Goal: Task Accomplishment & Management: Use online tool/utility

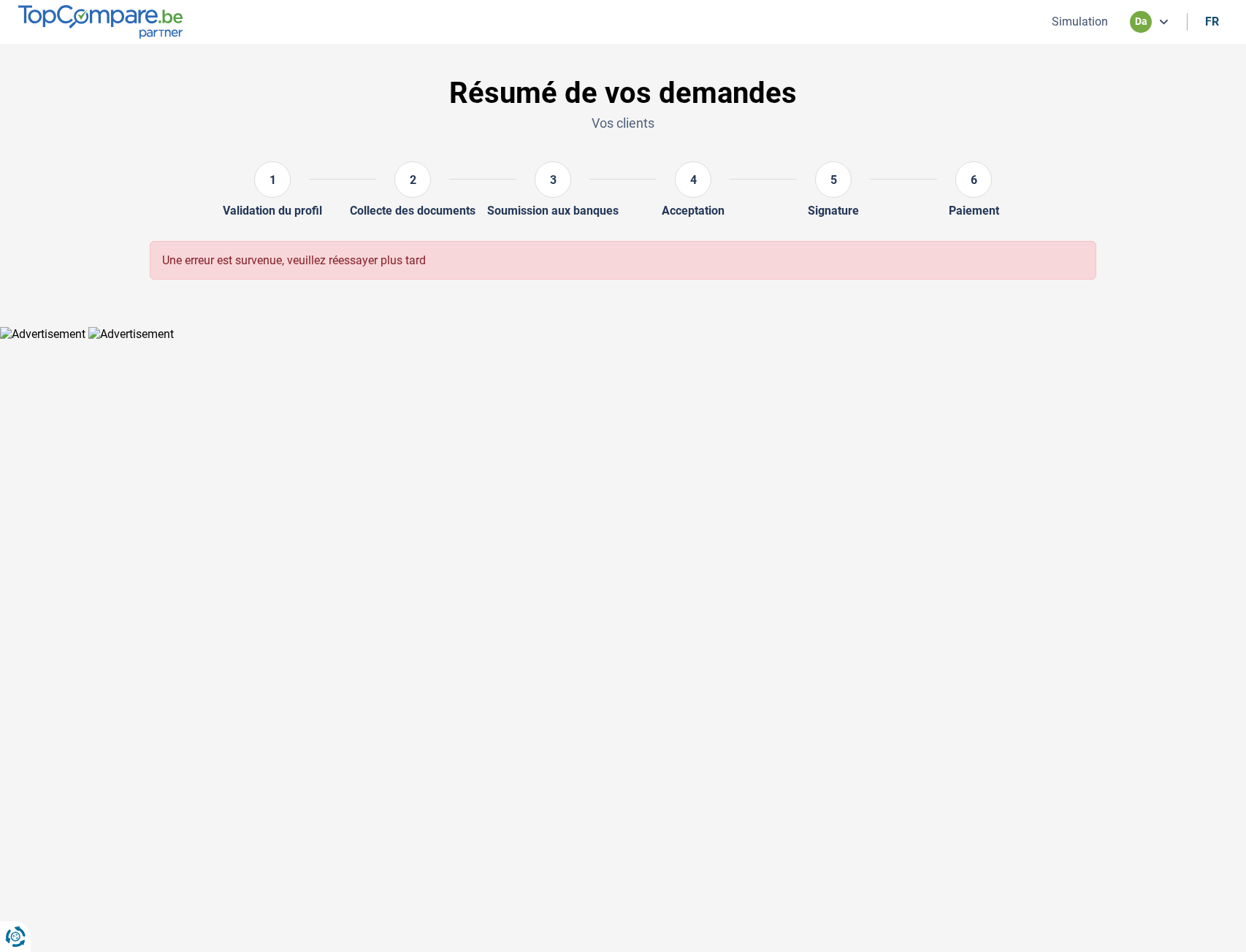
click at [1070, 16] on button "Simulation" at bounding box center [1079, 21] width 65 height 15
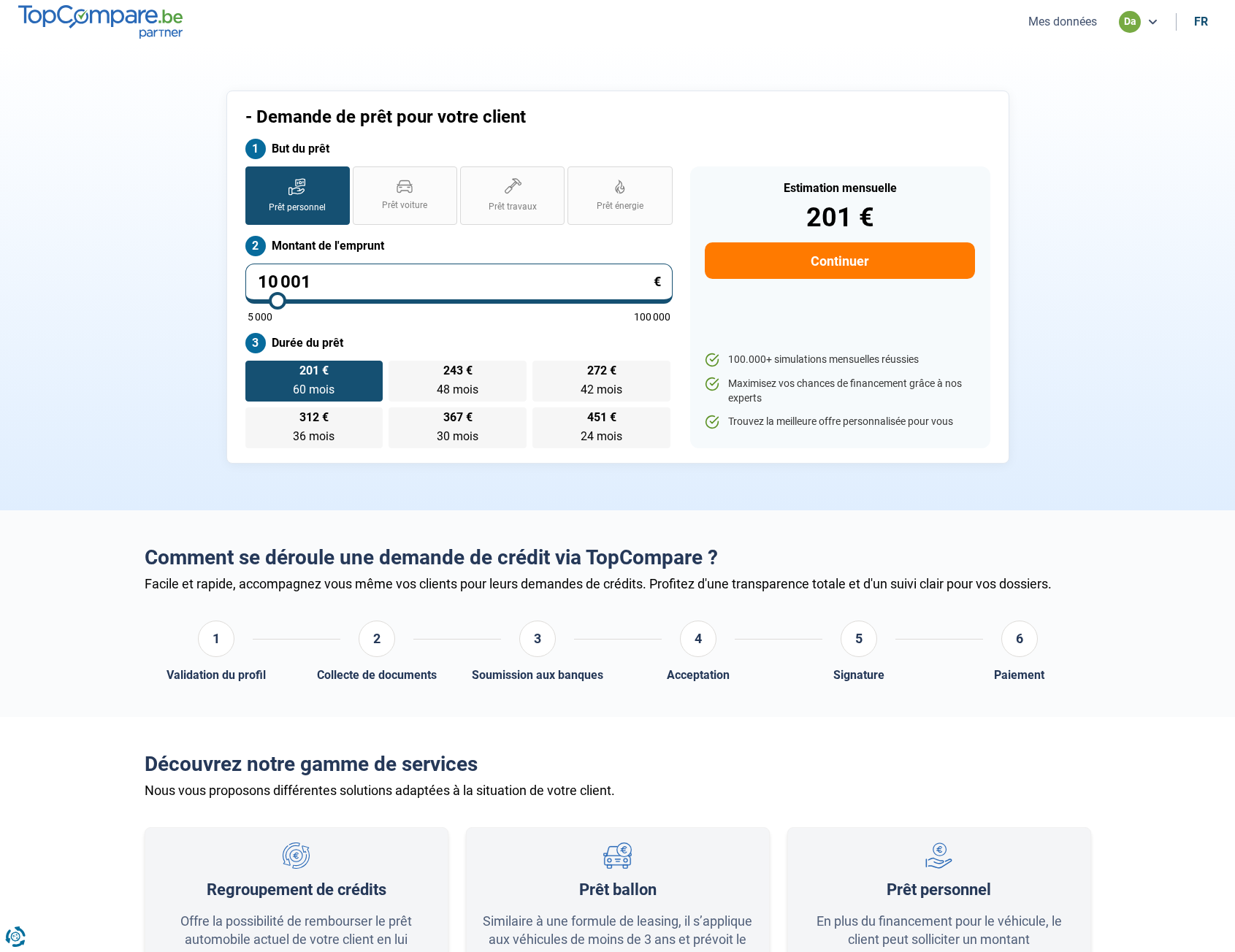
type input "10 250"
type input "10250"
type input "10 500"
type input "10500"
type input "10 750"
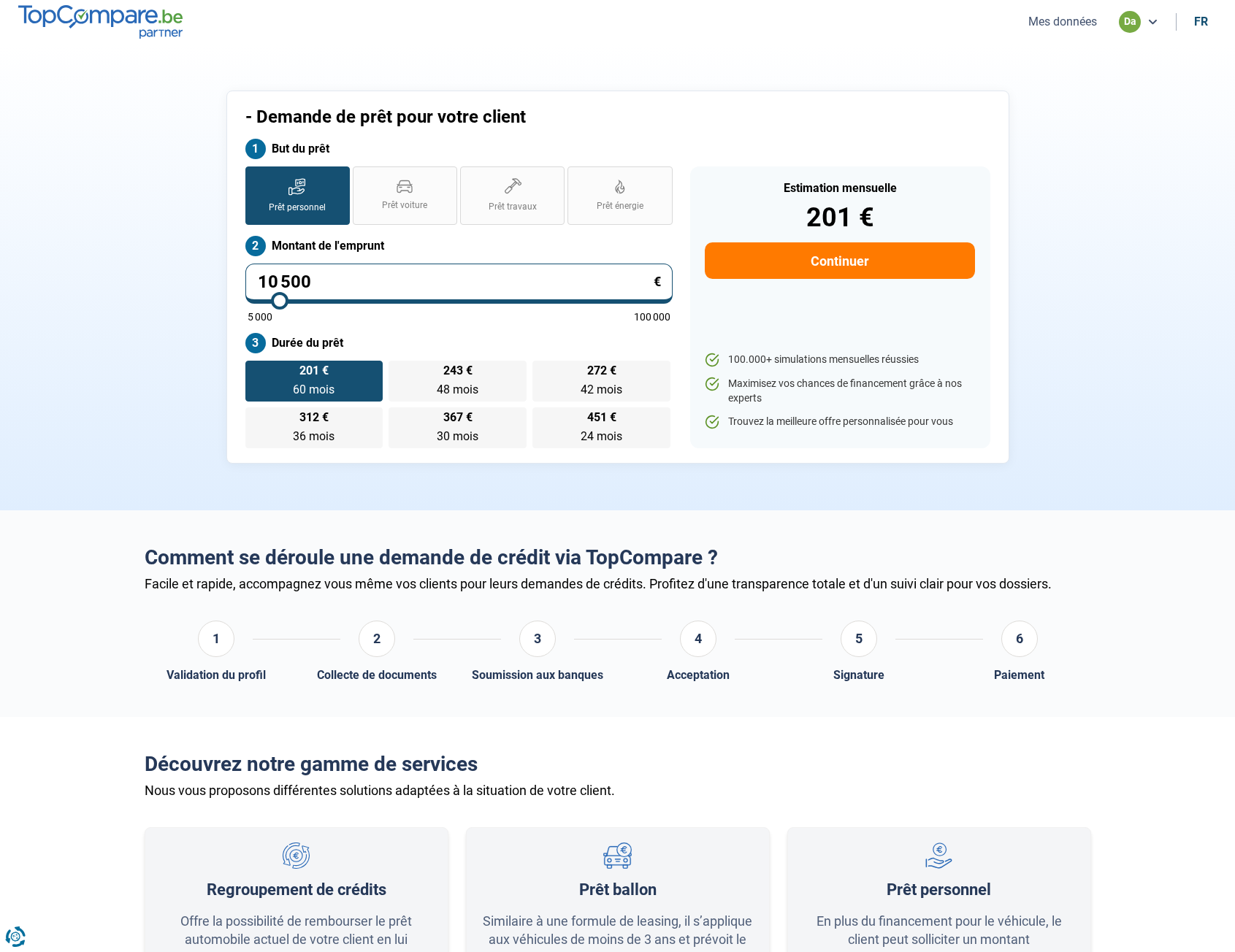
type input "10750"
type input "11 000"
type input "11000"
type input "11 250"
type input "11250"
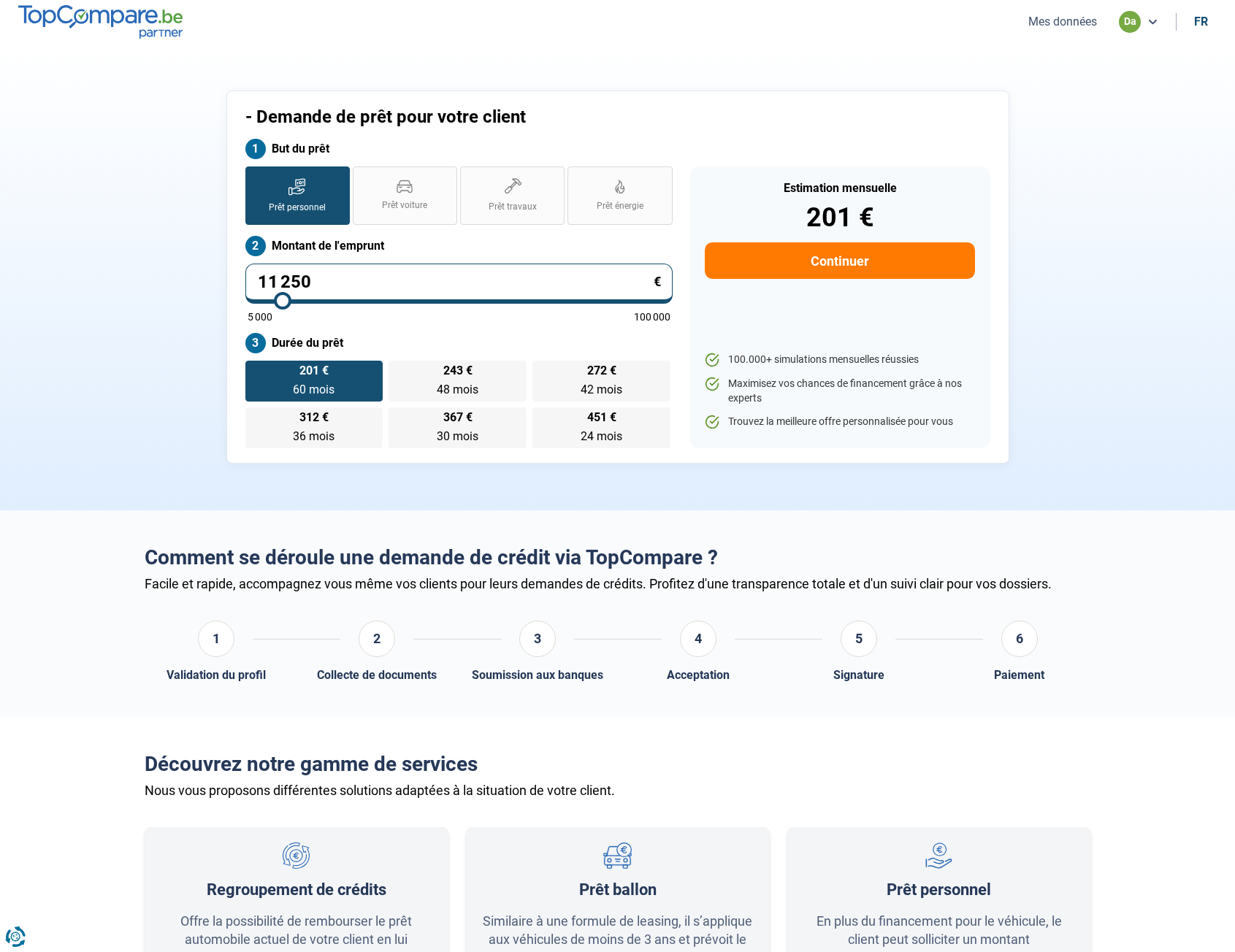
type input "11 500"
type input "11500"
type input "11 750"
type input "11750"
type input "12 000"
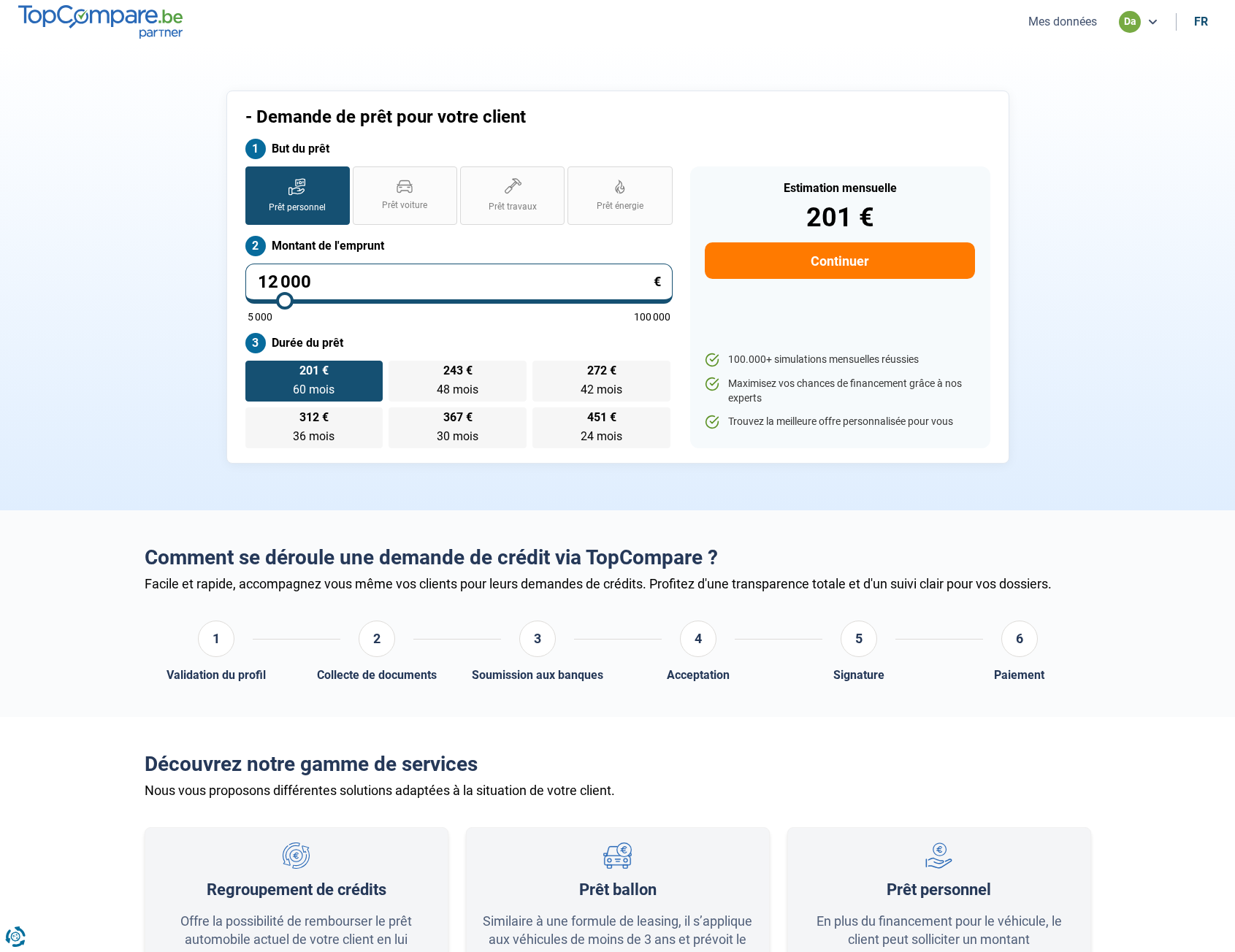
type input "12000"
type input "12 250"
type input "12250"
type input "12 500"
type input "12500"
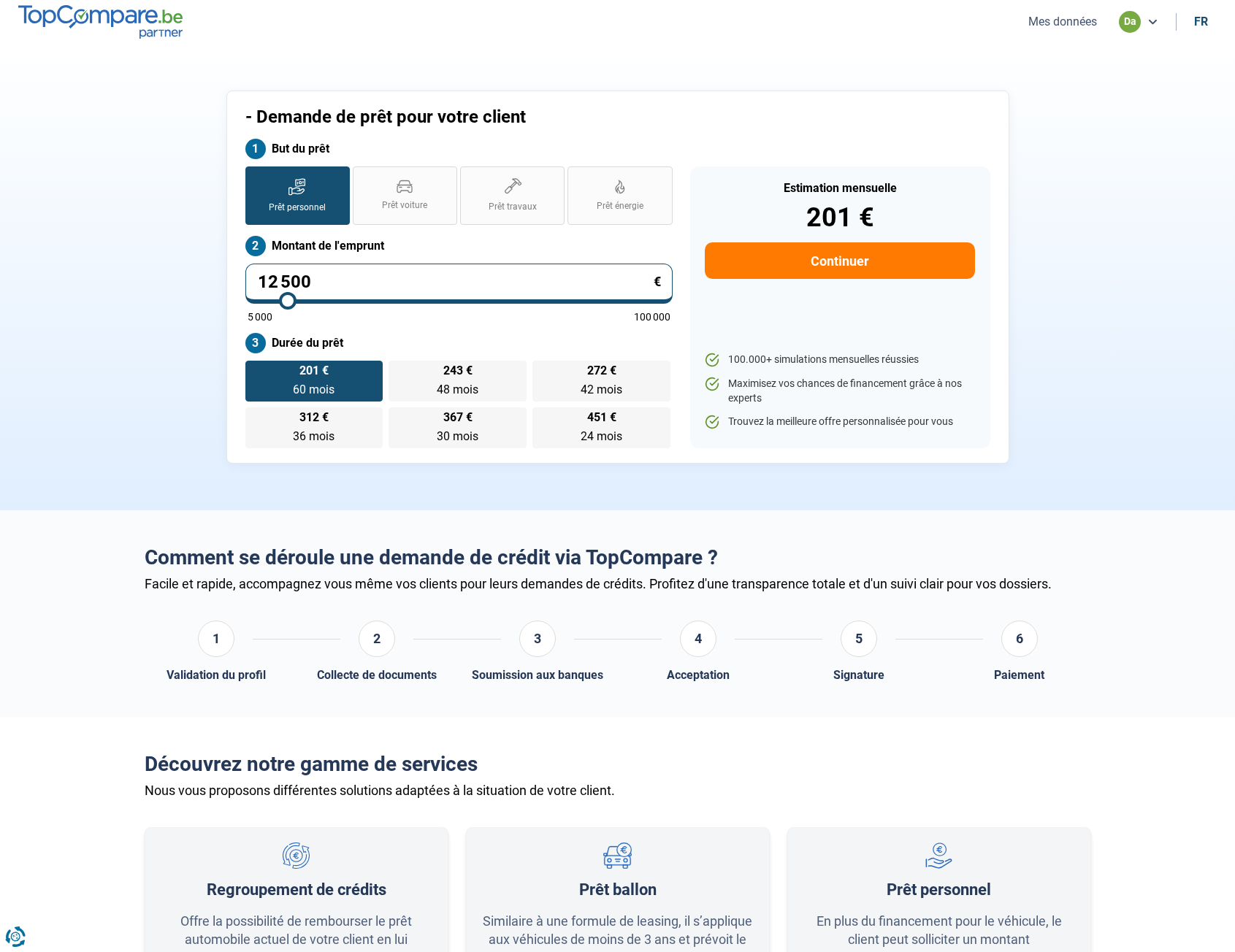
type input "12 750"
type input "12750"
type input "13 000"
type input "13000"
type input "13 250"
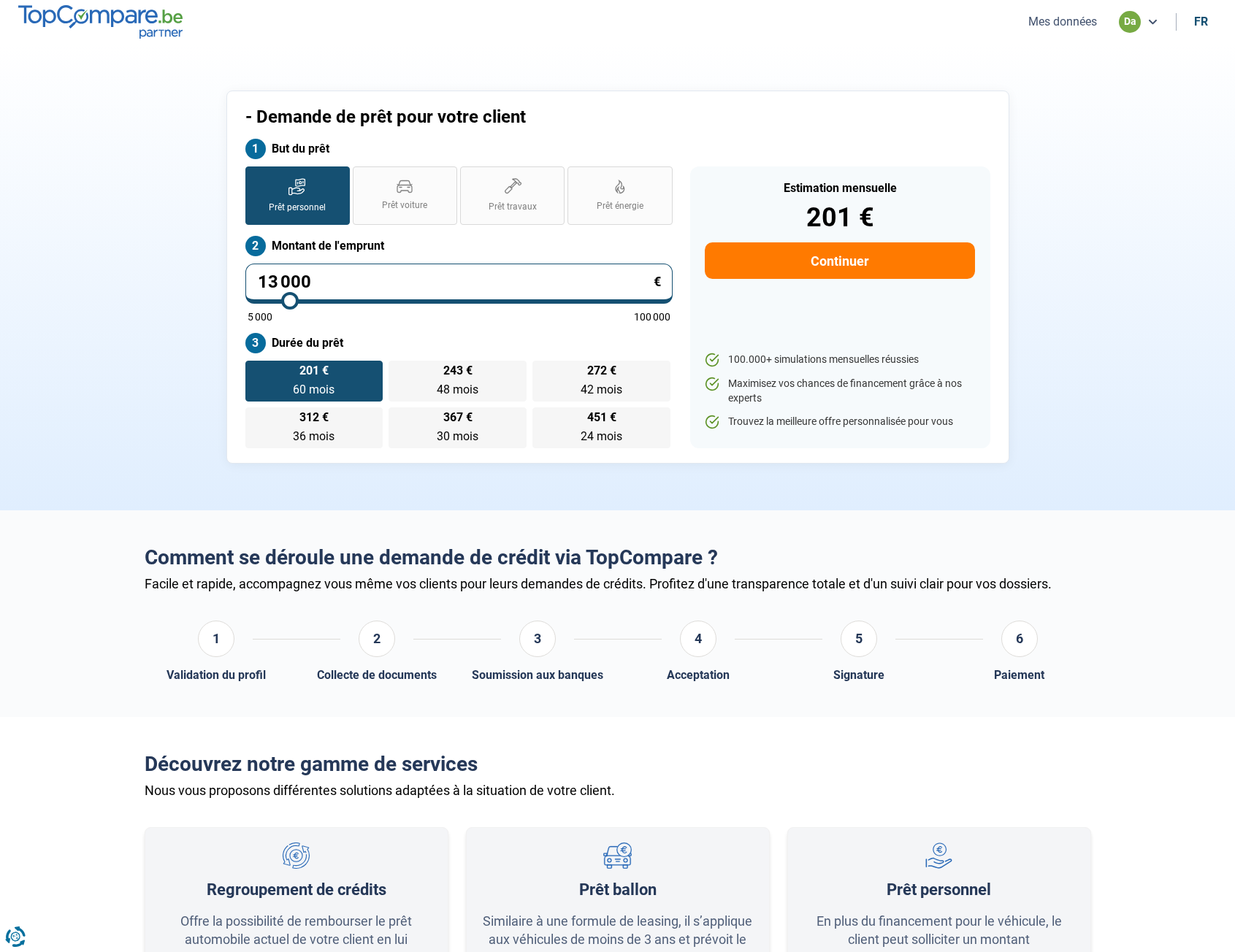
type input "13250"
type input "13 500"
type input "13500"
type input "13 750"
type input "13750"
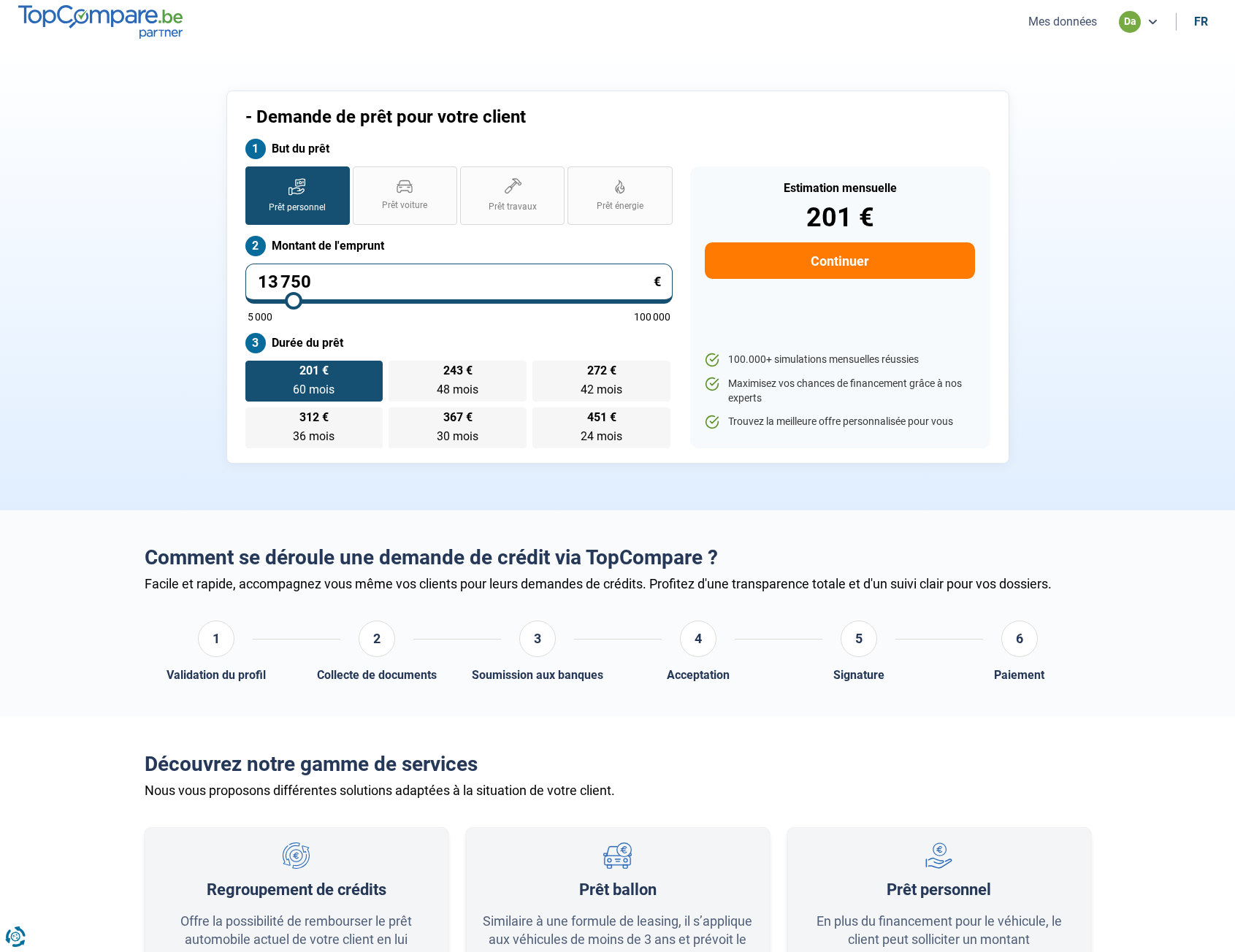
type input "13 500"
drag, startPoint x: 276, startPoint y: 299, endPoint x: 292, endPoint y: 301, distance: 16.1
type input "13500"
click at [292, 301] on input "range" at bounding box center [459, 300] width 423 height 3
click at [628, 438] on label "609 € 24 mois 24 mois" at bounding box center [601, 428] width 138 height 41
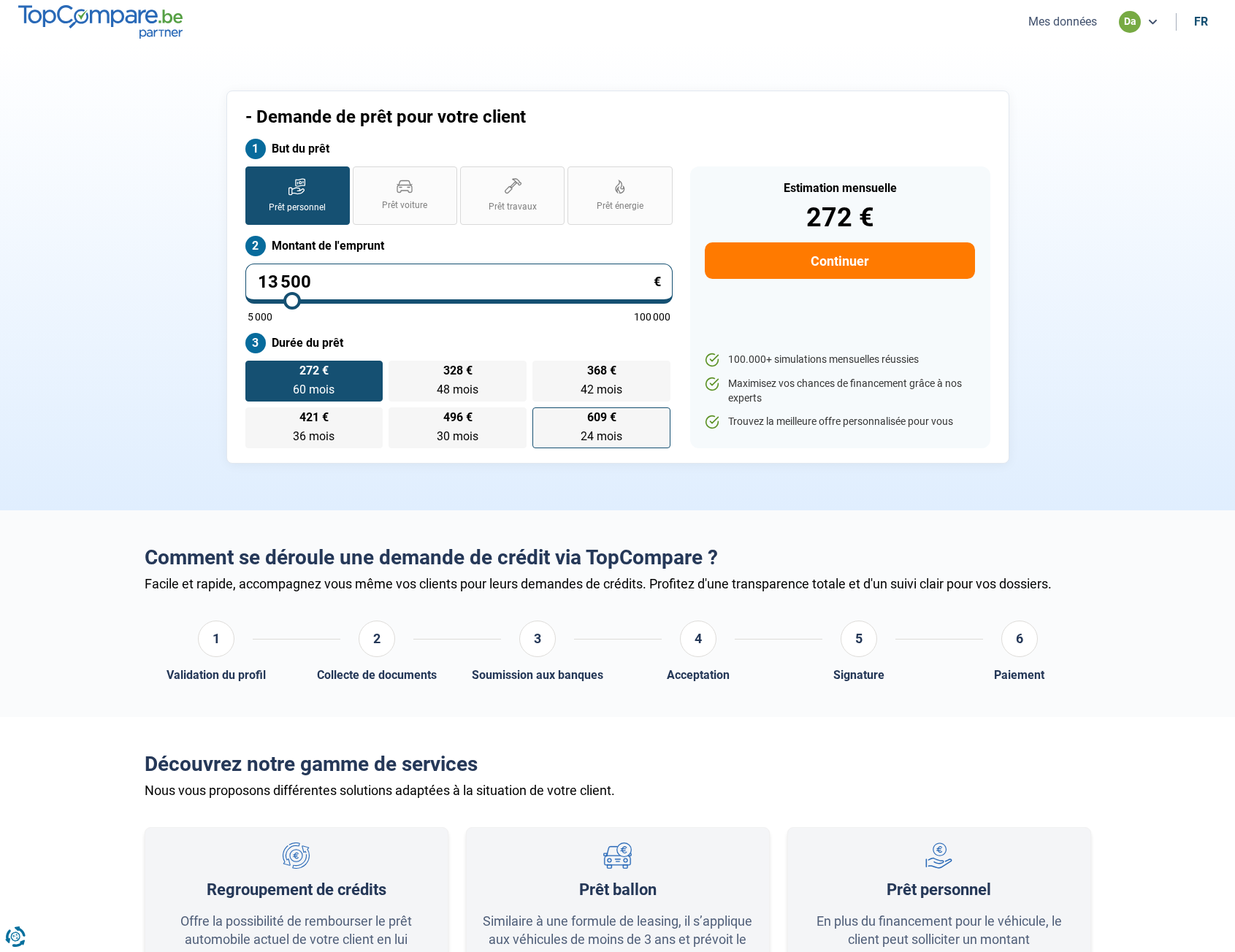
click at [542, 417] on input "609 € 24 mois 24 mois" at bounding box center [537, 412] width 10 height 10
radio input "true"
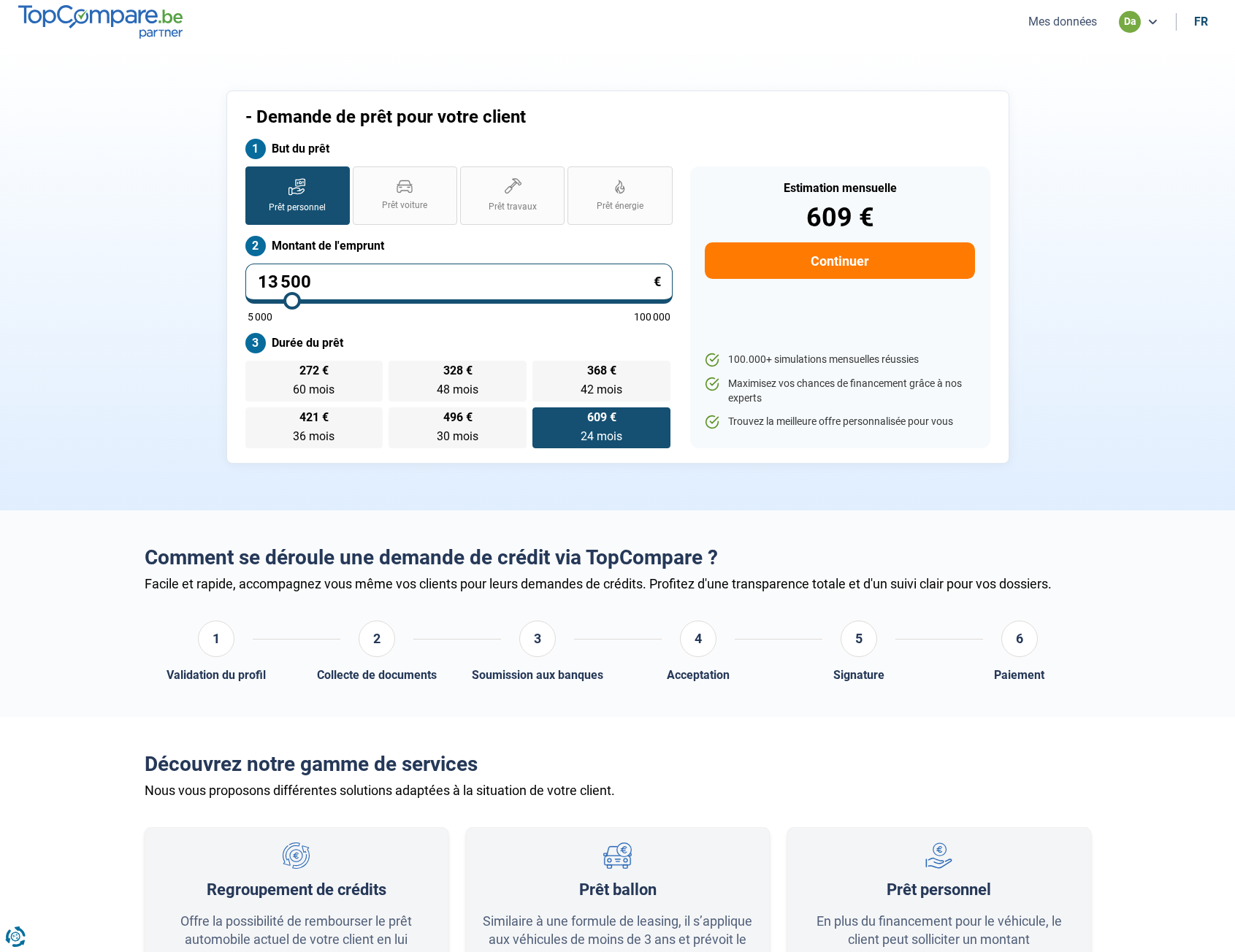
click at [686, 131] on div "- Demande de prêt pour votre client" at bounding box center [523, 122] width 572 height 32
click at [680, 130] on div "- Demande de prêt pour votre client" at bounding box center [523, 122] width 572 height 32
click at [644, 114] on h1 "- Demande de prêt pour votre client" at bounding box center [523, 117] width 555 height 21
click at [683, 135] on div "- Demande de prêt pour votre client" at bounding box center [523, 122] width 572 height 32
click at [712, 75] on section "- Demande de prêt pour votre client But du prêt Prêt personnel Prêt voiture Prê…" at bounding box center [618, 277] width 1235 height 466
